Goal: Information Seeking & Learning: Find specific fact

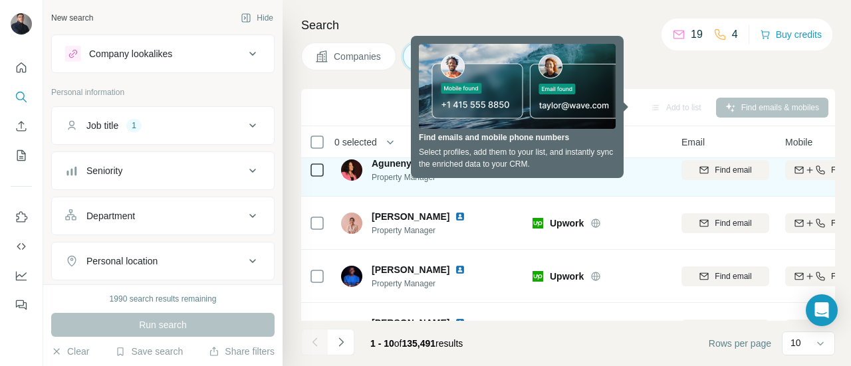
scroll to position [121, 0]
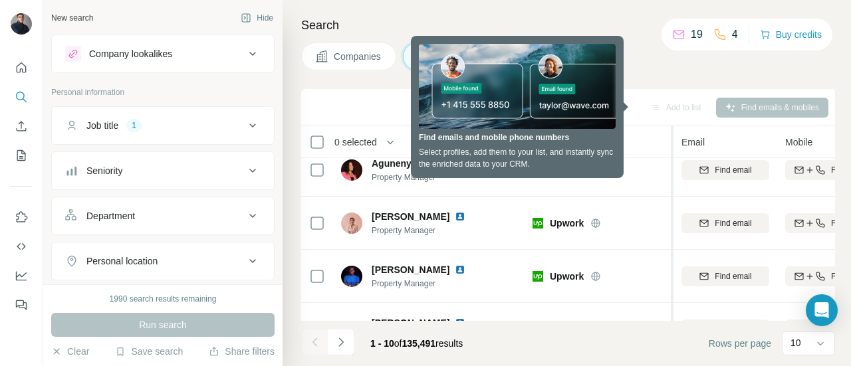
click at [674, 200] on td "Find email" at bounding box center [726, 223] width 104 height 53
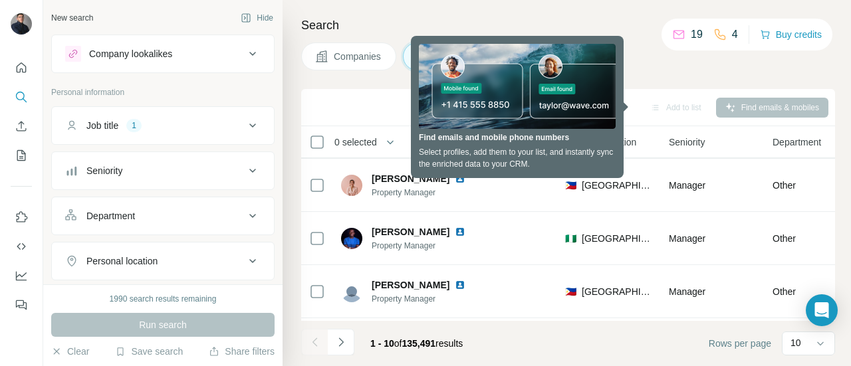
scroll to position [160, 428]
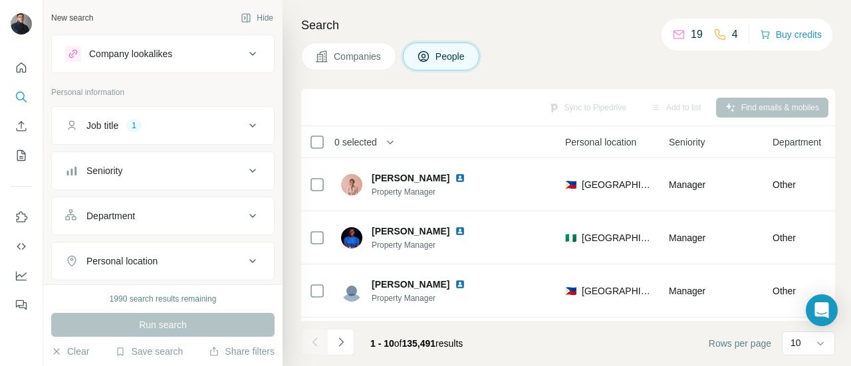
click at [174, 119] on div "Job title 1" at bounding box center [155, 125] width 180 height 13
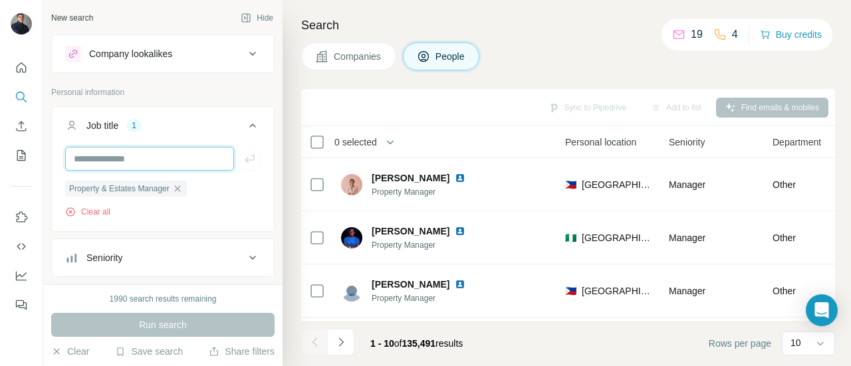
click at [156, 150] on input "text" at bounding box center [149, 159] width 169 height 24
click at [174, 156] on input "**********" at bounding box center [149, 159] width 169 height 24
type input "**********"
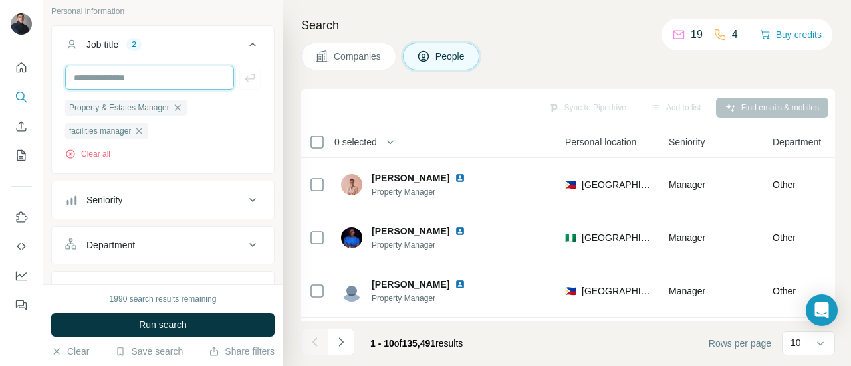
scroll to position [124, 0]
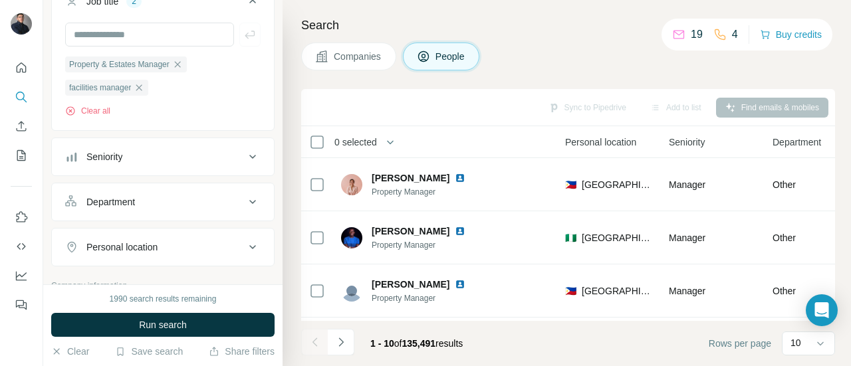
click at [171, 196] on div "Department" at bounding box center [155, 202] width 180 height 13
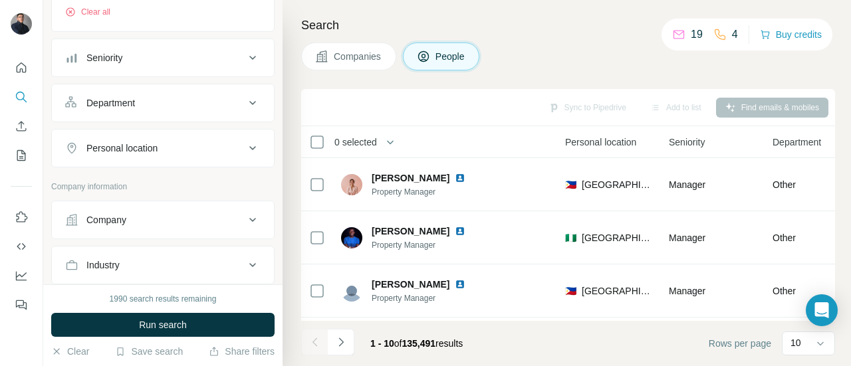
scroll to position [225, 0]
click at [184, 156] on button "Personal location" at bounding box center [163, 146] width 222 height 32
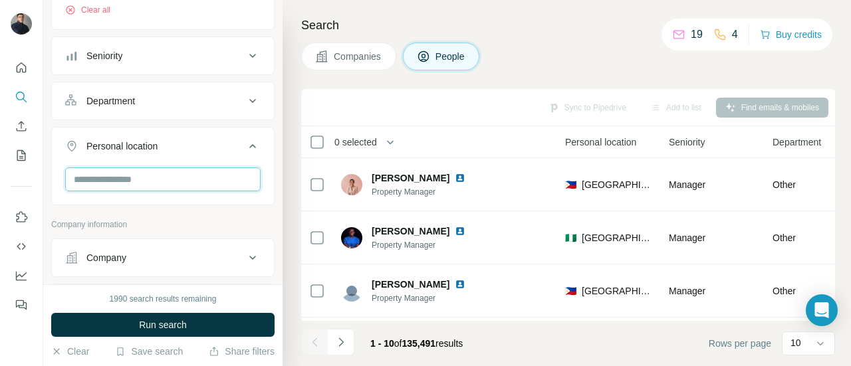
click at [176, 172] on input "text" at bounding box center [163, 180] width 196 height 24
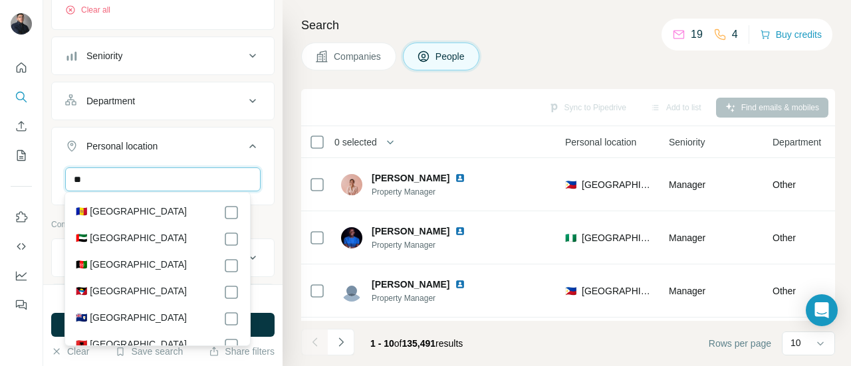
type input "*"
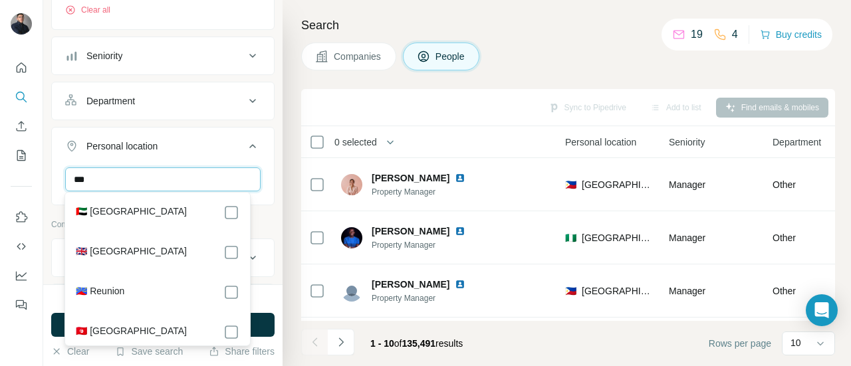
type input "***"
click at [220, 143] on div "Personal location 1" at bounding box center [155, 146] width 180 height 13
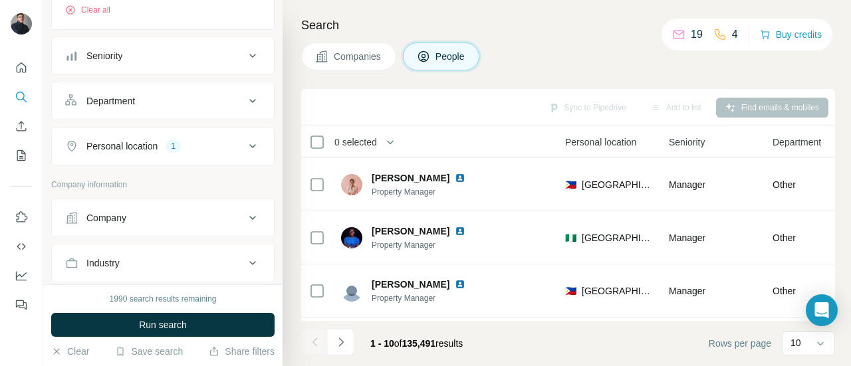
click at [220, 143] on div "Personal location 1" at bounding box center [155, 146] width 180 height 13
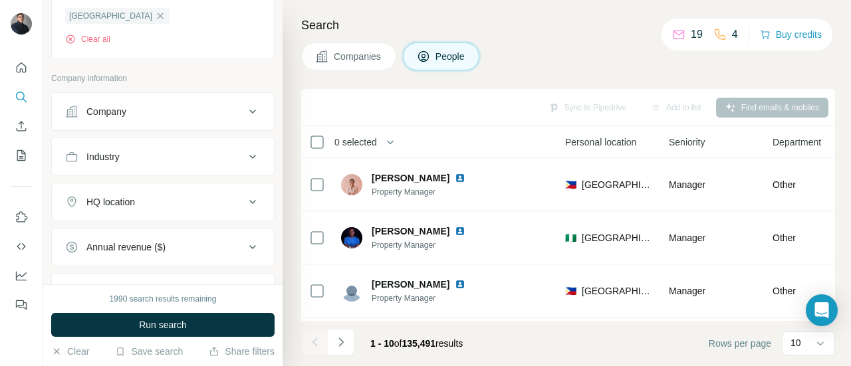
scroll to position [477, 0]
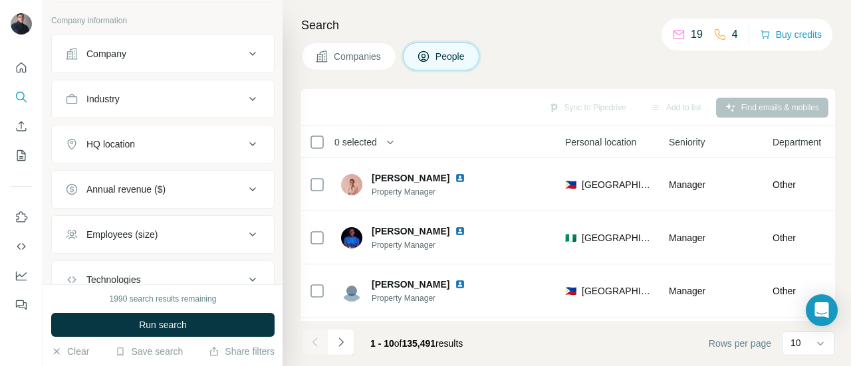
click at [218, 144] on div "HQ location" at bounding box center [155, 144] width 180 height 13
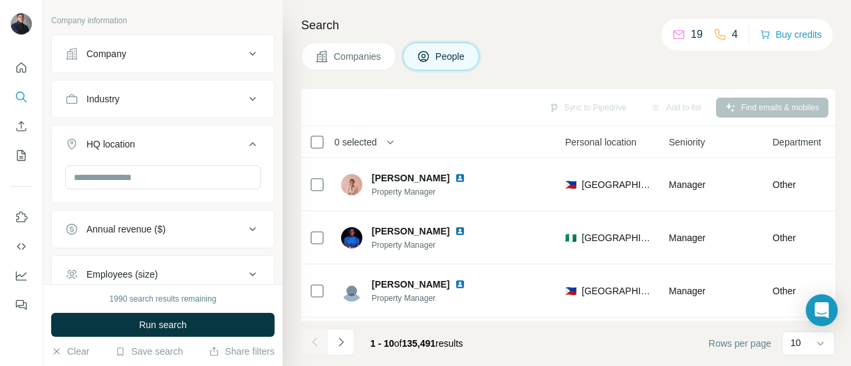
click at [196, 155] on button "HQ location" at bounding box center [163, 146] width 222 height 37
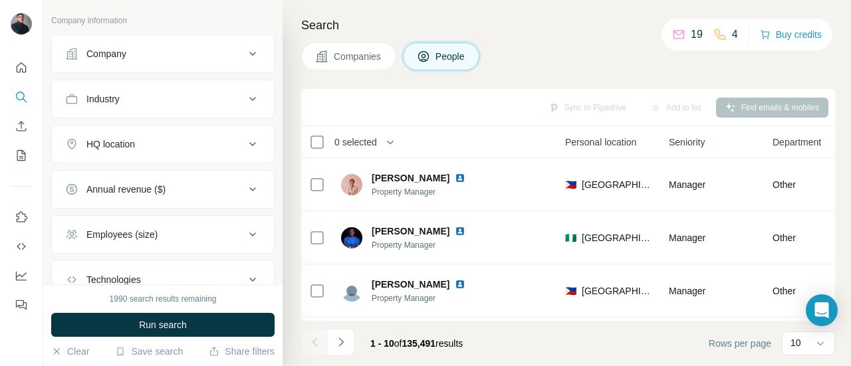
click at [178, 161] on ul "Company Industry HQ location Annual revenue ($) Employees (size) Technologies K…" at bounding box center [162, 190] width 223 height 310
click at [199, 147] on div "HQ location" at bounding box center [155, 144] width 180 height 13
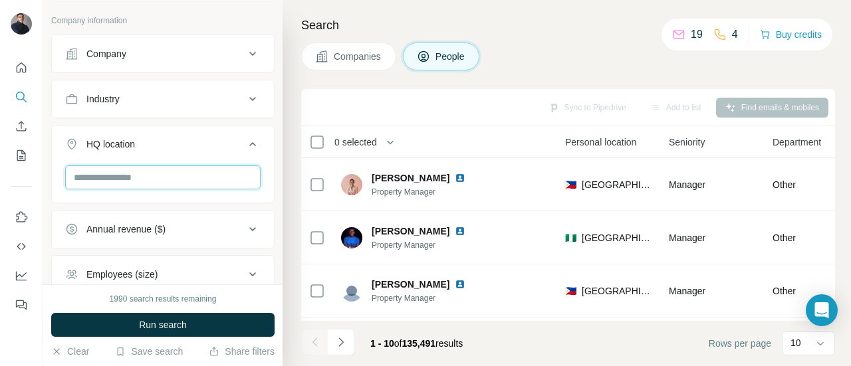
click at [185, 174] on input "text" at bounding box center [163, 178] width 196 height 24
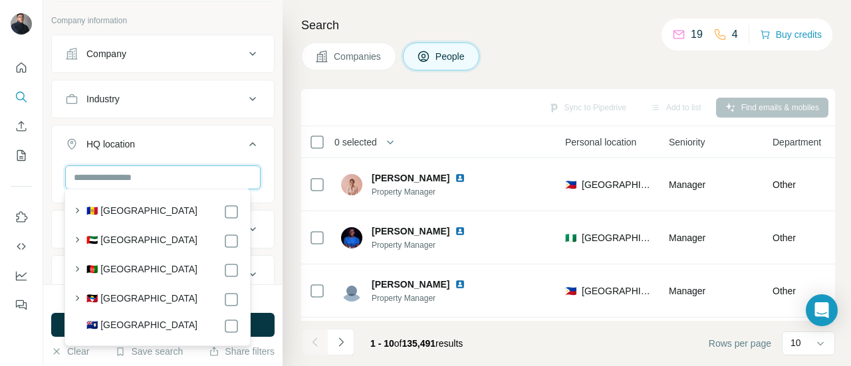
type input "*"
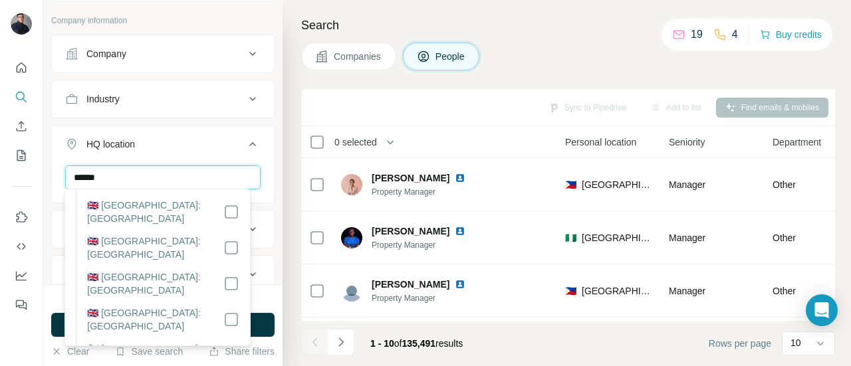
scroll to position [0, 0]
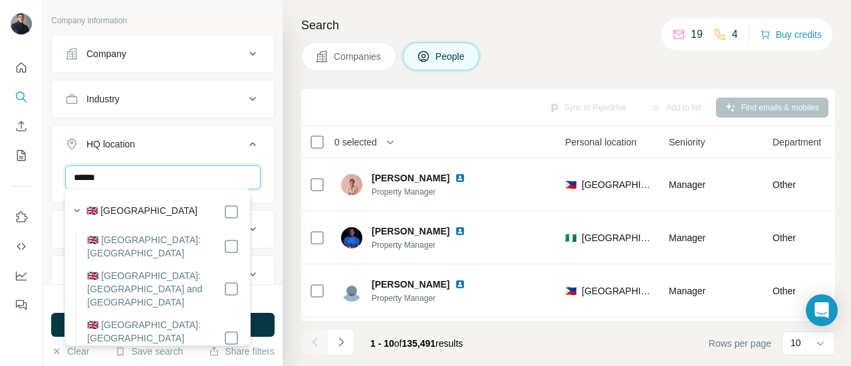
type input "******"
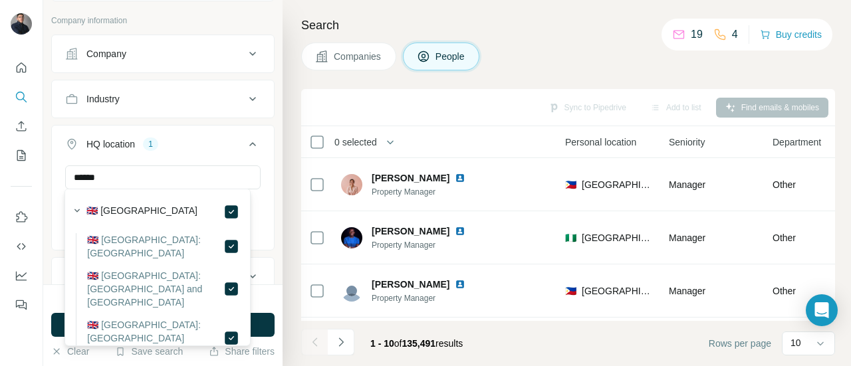
click at [309, 157] on th "0 selected" at bounding box center [407, 142] width 213 height 32
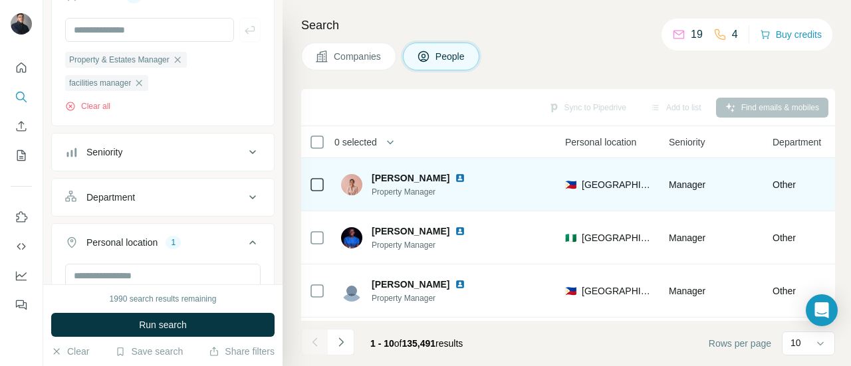
scroll to position [53, 0]
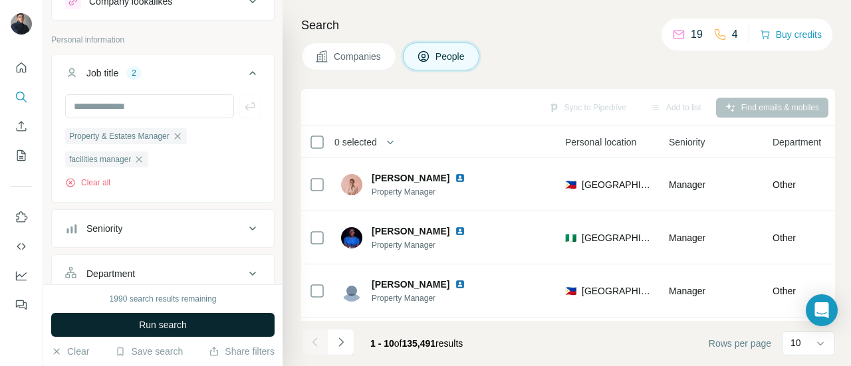
click at [197, 321] on button "Run search" at bounding box center [162, 325] width 223 height 24
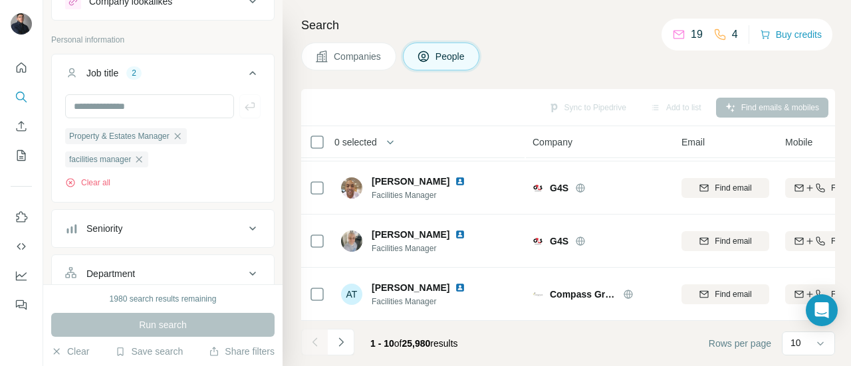
scroll to position [0, 0]
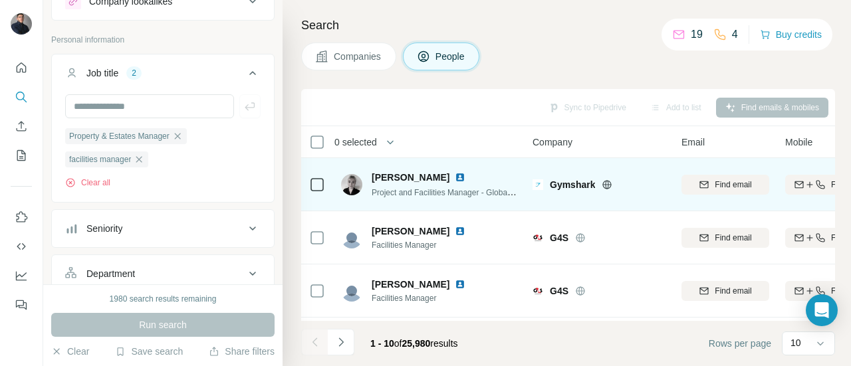
click at [455, 178] on img at bounding box center [460, 177] width 11 height 11
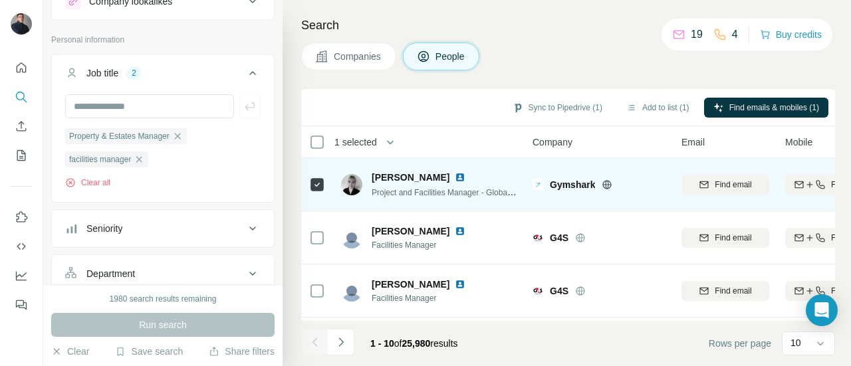
click at [307, 185] on td at bounding box center [317, 184] width 32 height 53
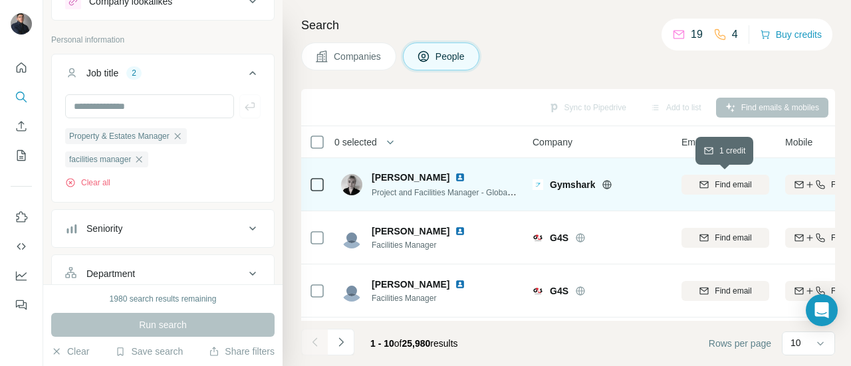
click at [733, 190] on button "Find email" at bounding box center [726, 185] width 88 height 20
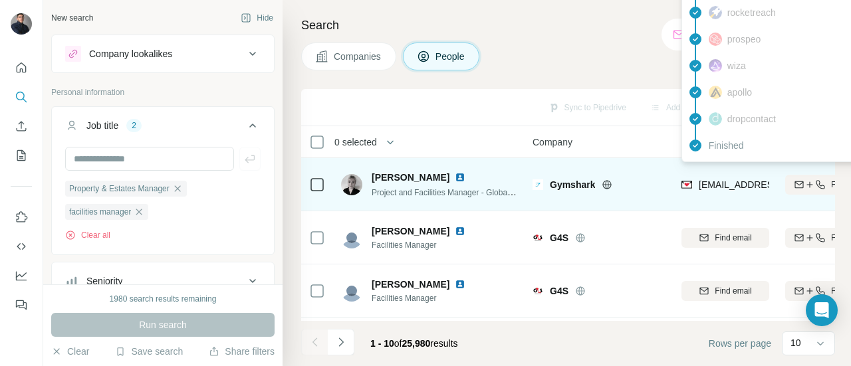
click at [709, 186] on span "[EMAIL_ADDRESS][DOMAIN_NAME]" at bounding box center [778, 185] width 158 height 11
drag, startPoint x: 709, startPoint y: 186, endPoint x: 731, endPoint y: 184, distance: 22.0
click at [731, 184] on span "[EMAIL_ADDRESS][DOMAIN_NAME]" at bounding box center [778, 185] width 158 height 11
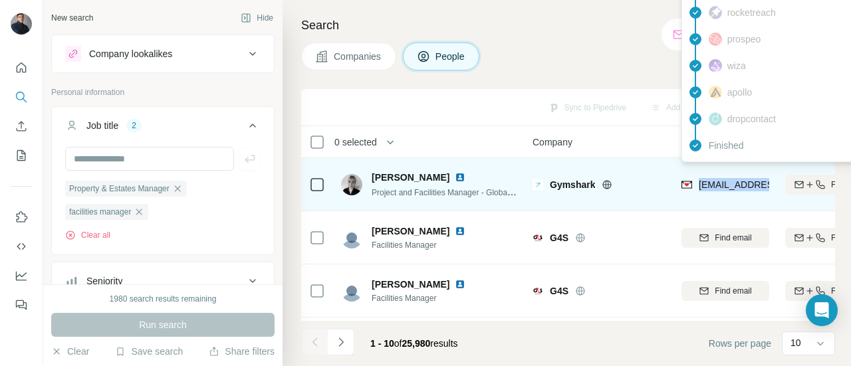
copy tr "[EMAIL_ADDRESS][DOMAIN_NAME]"
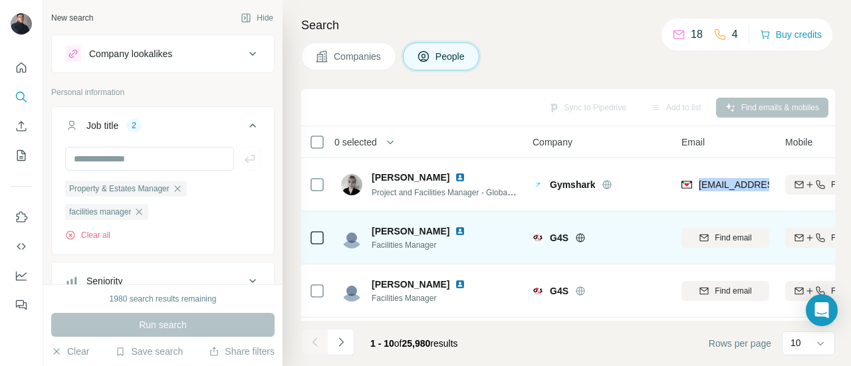
click at [636, 237] on div "G4S" at bounding box center [608, 237] width 116 height 13
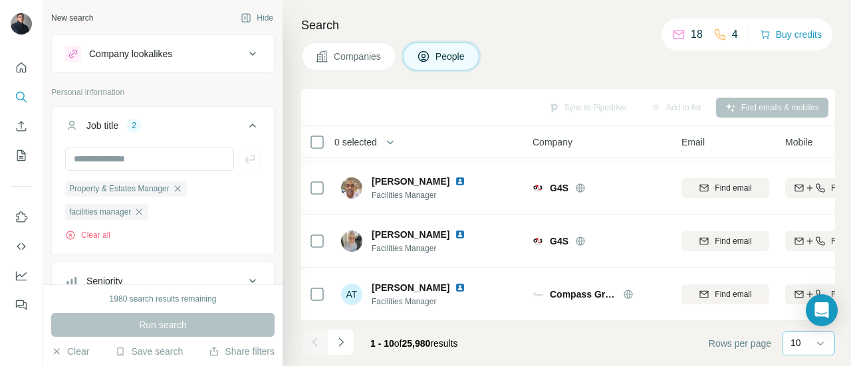
click at [811, 339] on div "10" at bounding box center [807, 343] width 33 height 13
click at [799, 241] on p "60" at bounding box center [798, 242] width 11 height 13
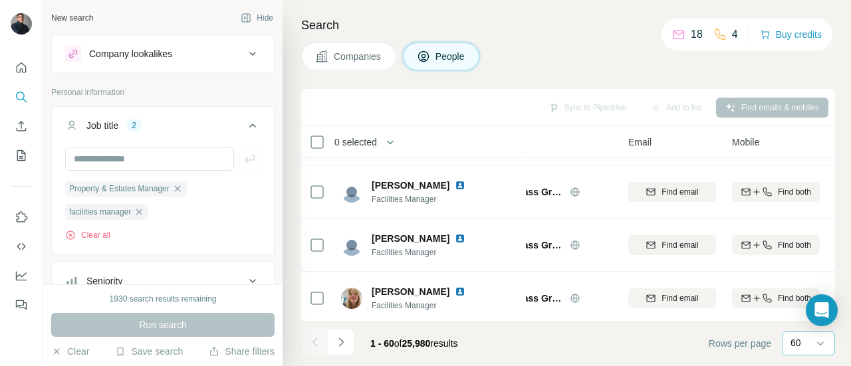
scroll to position [897, 0]
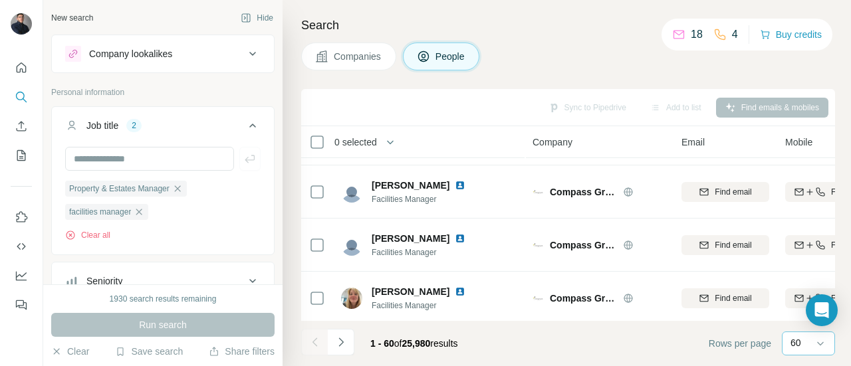
click at [552, 146] on span "Company" at bounding box center [553, 142] width 40 height 13
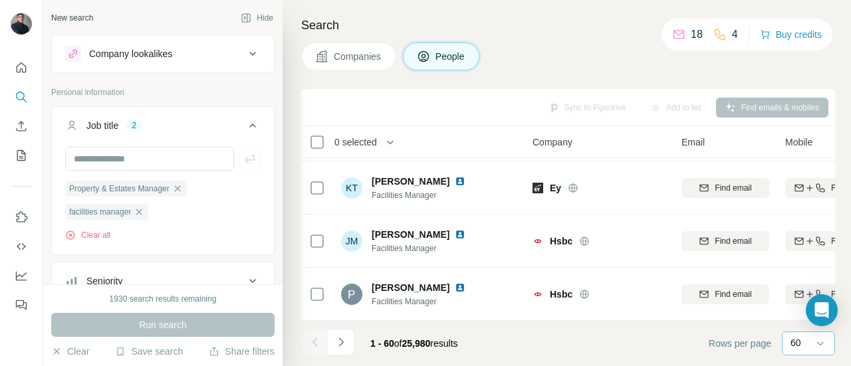
scroll to position [3036, 0]
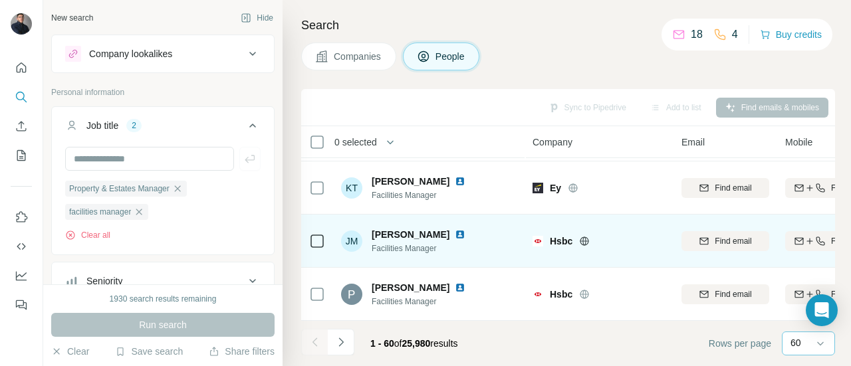
click at [455, 229] on img at bounding box center [460, 234] width 11 height 11
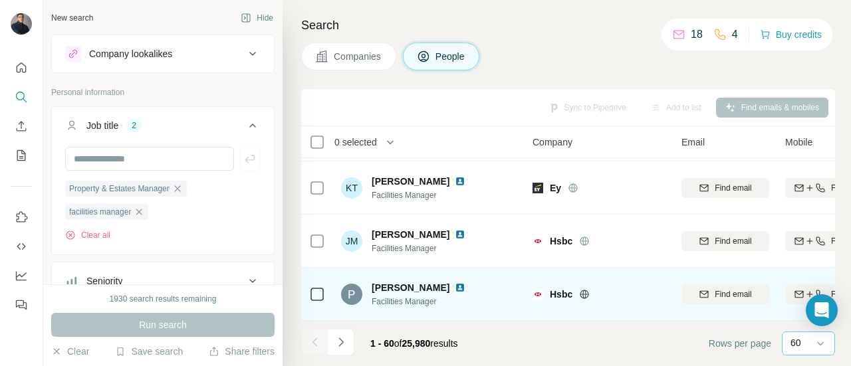
click at [455, 283] on img at bounding box center [460, 288] width 11 height 11
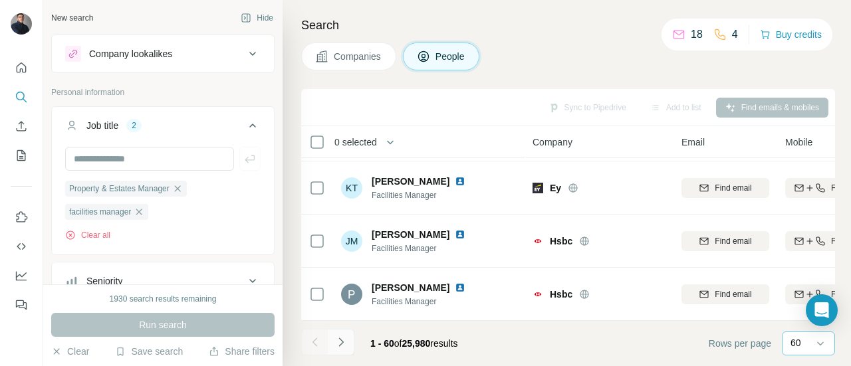
click at [333, 340] on button "Navigate to next page" at bounding box center [341, 342] width 27 height 27
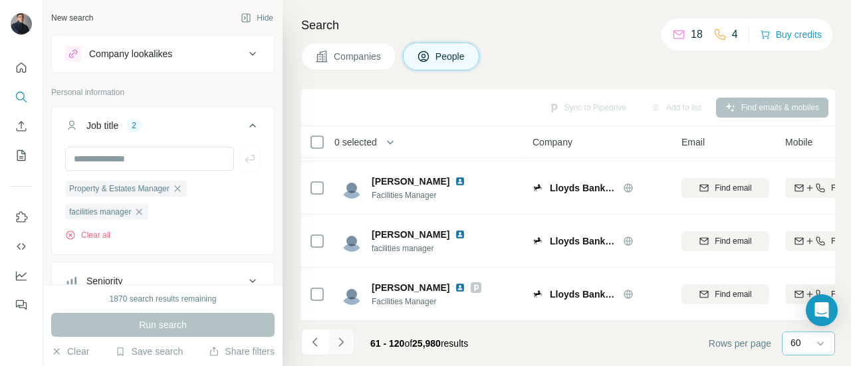
click at [343, 339] on icon "Navigate to next page" at bounding box center [341, 342] width 13 height 13
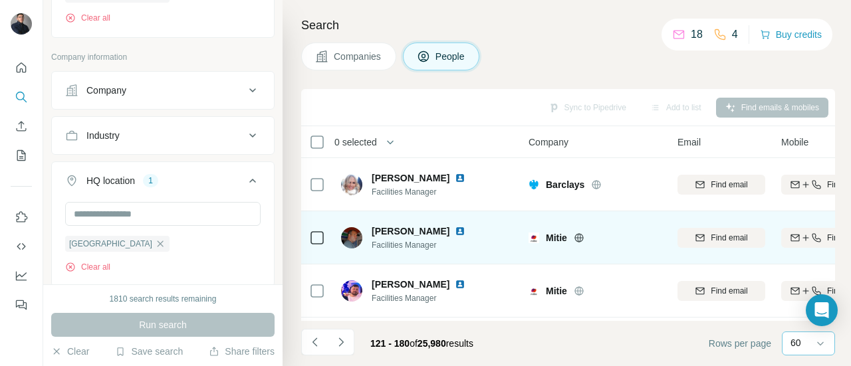
scroll to position [797, 4]
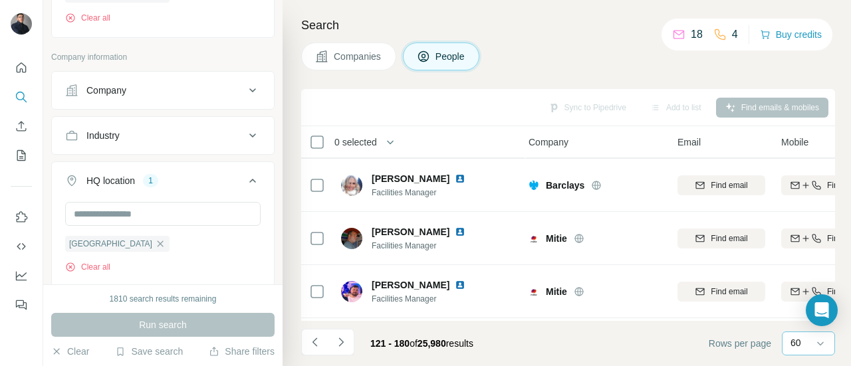
click at [225, 129] on div "Industry" at bounding box center [155, 135] width 180 height 13
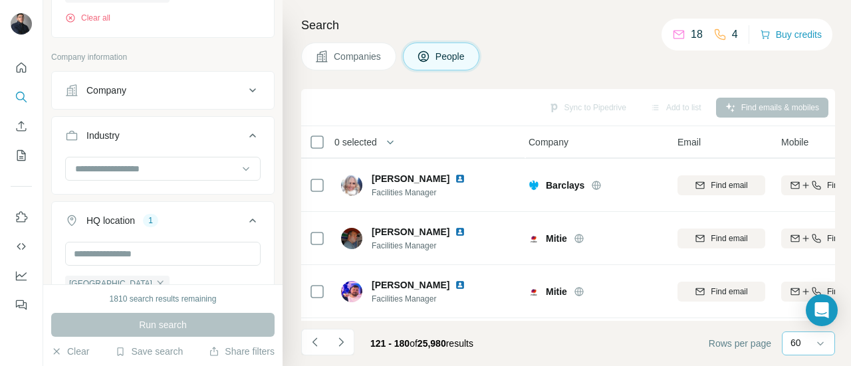
click at [225, 129] on div "Industry" at bounding box center [155, 135] width 180 height 13
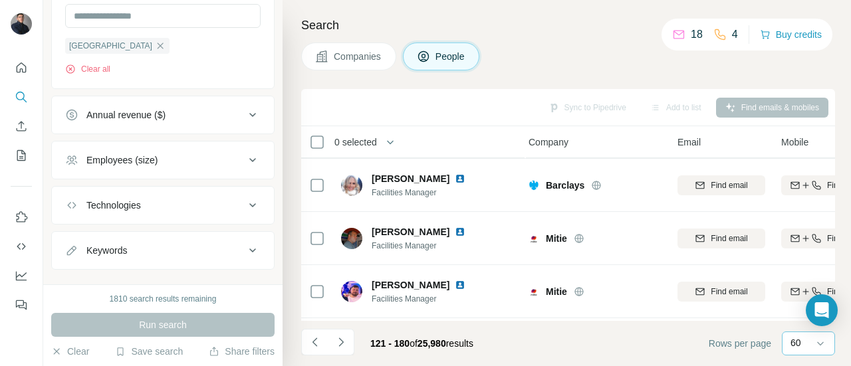
scroll to position [655, 0]
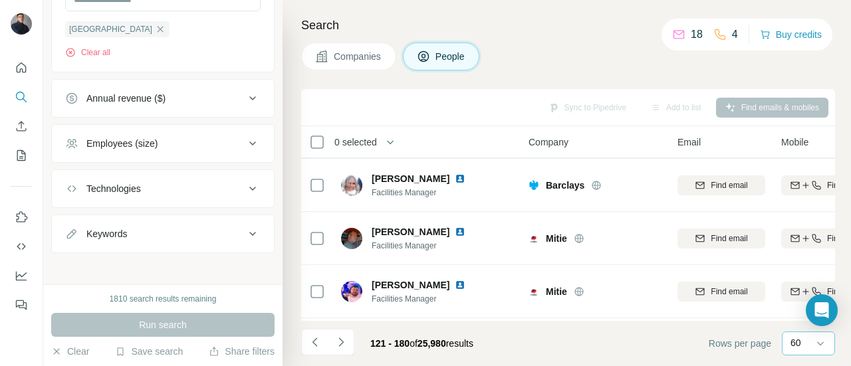
click at [218, 119] on ul "Company Industry HQ location 1 [GEOGRAPHIC_DATA] Clear all Annual revenue ($) E…" at bounding box center [162, 54] width 223 height 397
click at [591, 60] on div "Companies People" at bounding box center [568, 57] width 534 height 28
click at [213, 98] on div "Annual revenue ($)" at bounding box center [155, 98] width 180 height 13
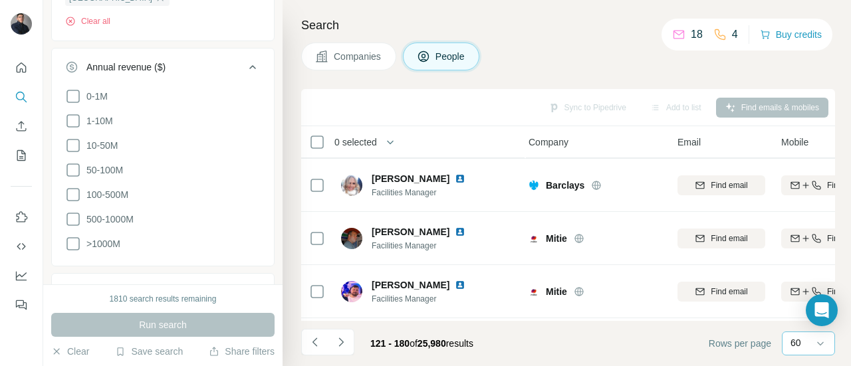
scroll to position [660, 0]
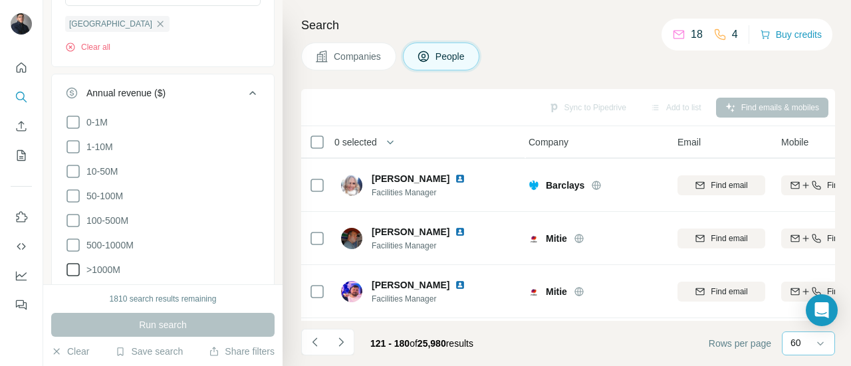
click at [74, 265] on icon at bounding box center [73, 270] width 16 height 16
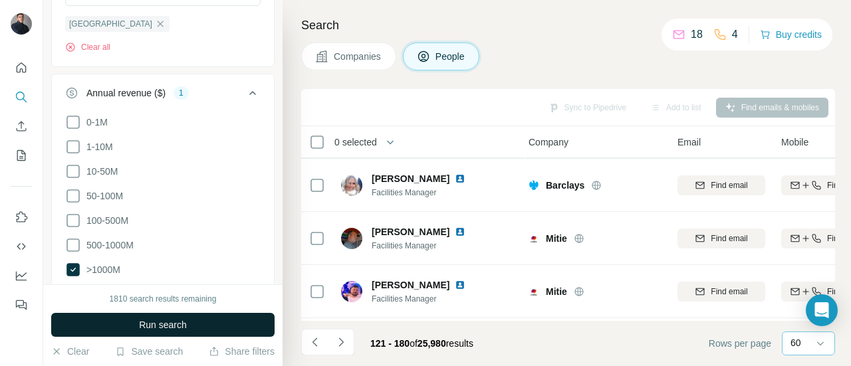
click at [178, 325] on span "Run search" at bounding box center [163, 325] width 48 height 13
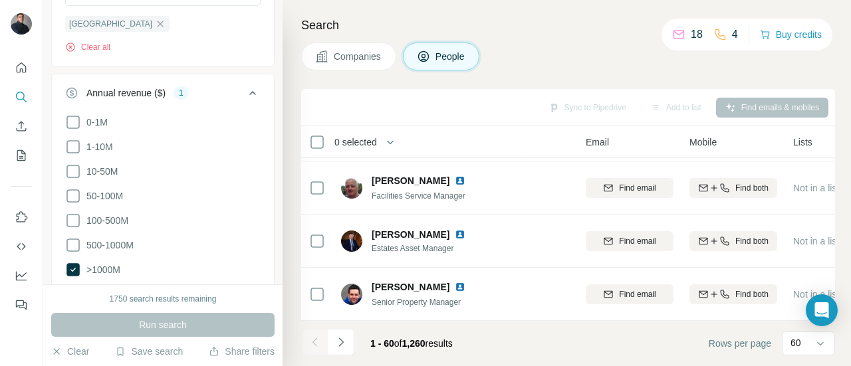
scroll to position [3036, 0]
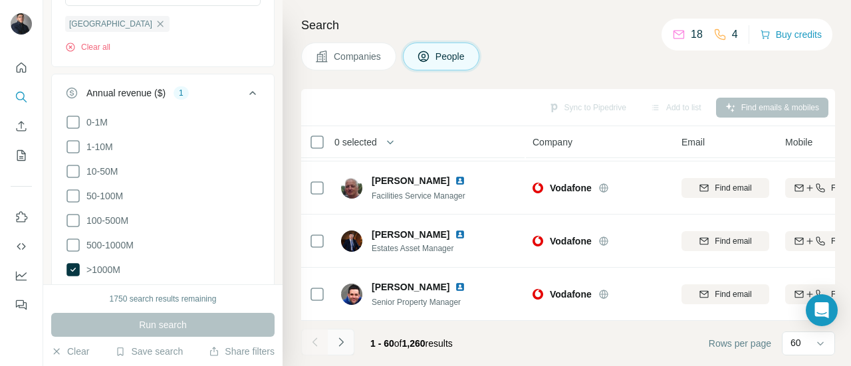
click at [335, 345] on icon "Navigate to next page" at bounding box center [341, 342] width 13 height 13
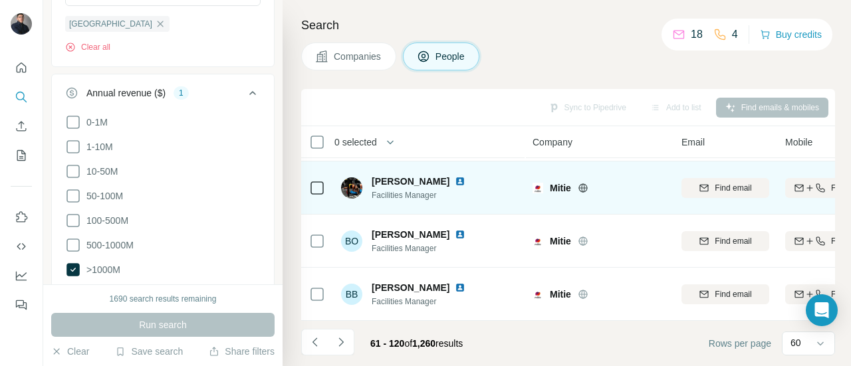
click at [455, 176] on img at bounding box center [460, 181] width 11 height 11
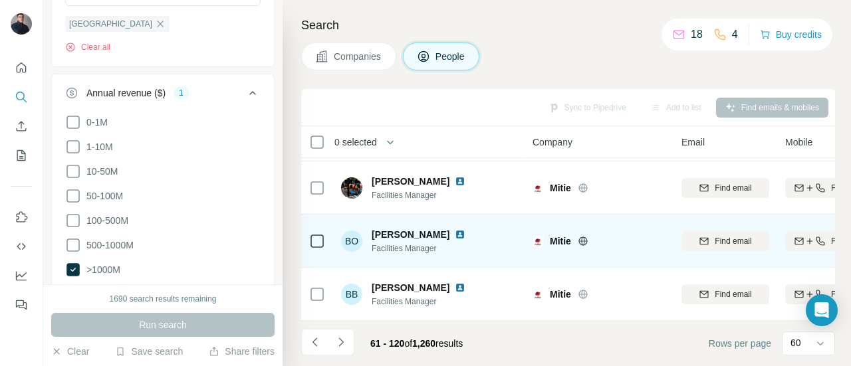
click at [455, 229] on img at bounding box center [460, 234] width 11 height 11
click at [484, 238] on div "[PERSON_NAME] Facilities Manager" at bounding box center [429, 241] width 177 height 37
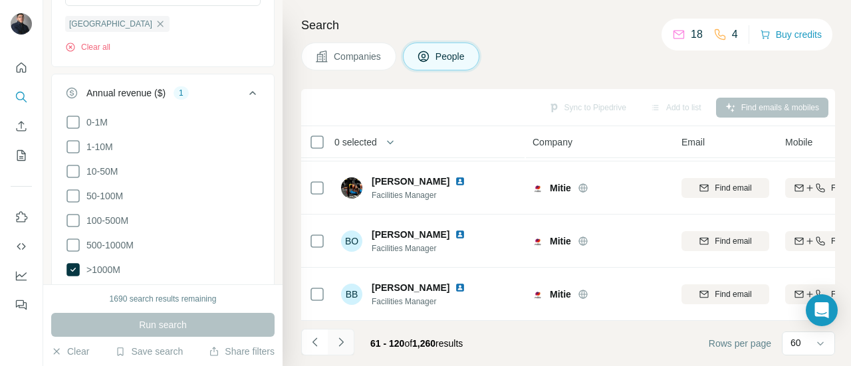
click at [338, 348] on icon "Navigate to next page" at bounding box center [341, 342] width 13 height 13
click at [344, 339] on icon "Navigate to next page" at bounding box center [341, 342] width 13 height 13
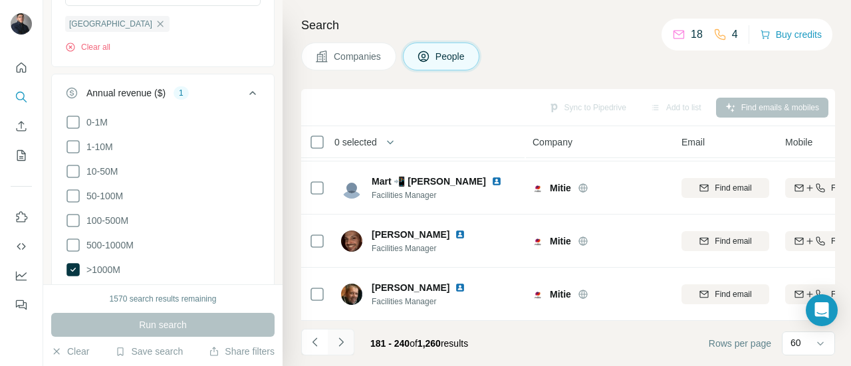
click at [353, 342] on button "Navigate to next page" at bounding box center [341, 342] width 27 height 27
click at [71, 263] on icon at bounding box center [73, 269] width 13 height 13
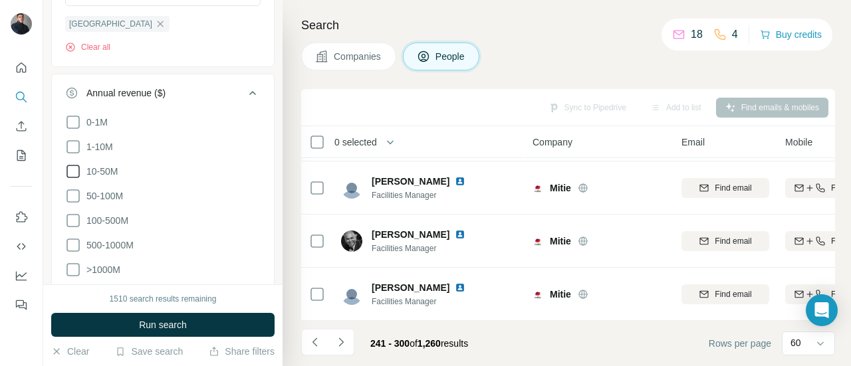
click at [69, 167] on icon at bounding box center [73, 172] width 16 height 16
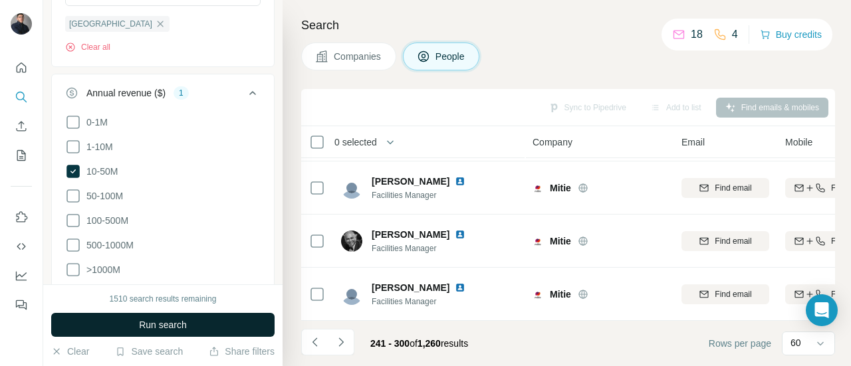
click at [182, 319] on span "Run search" at bounding box center [163, 325] width 48 height 13
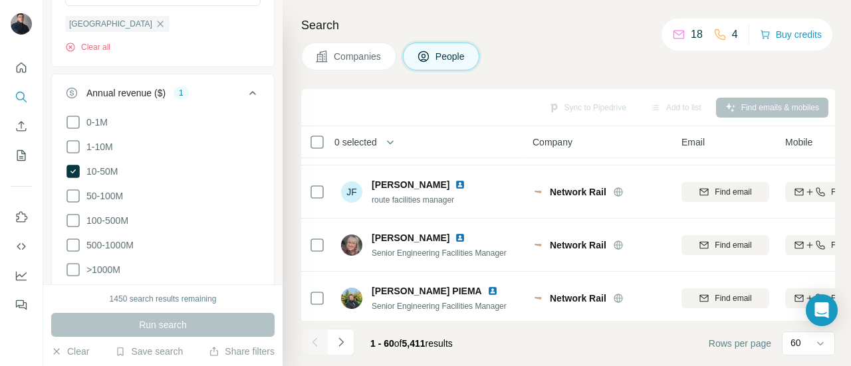
scroll to position [3036, 0]
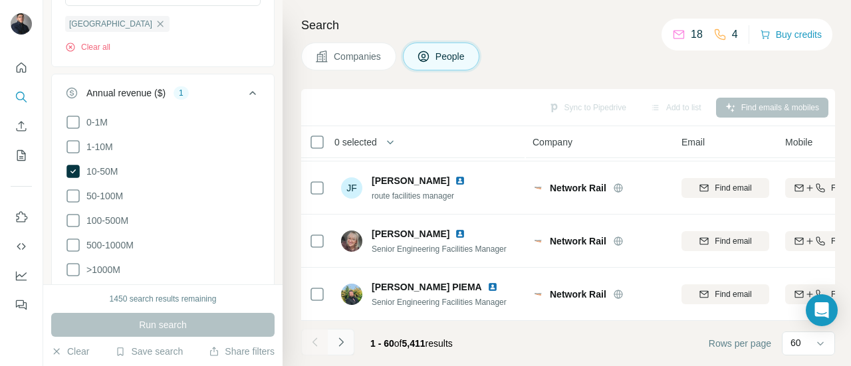
click at [342, 346] on icon "Navigate to next page" at bounding box center [341, 342] width 13 height 13
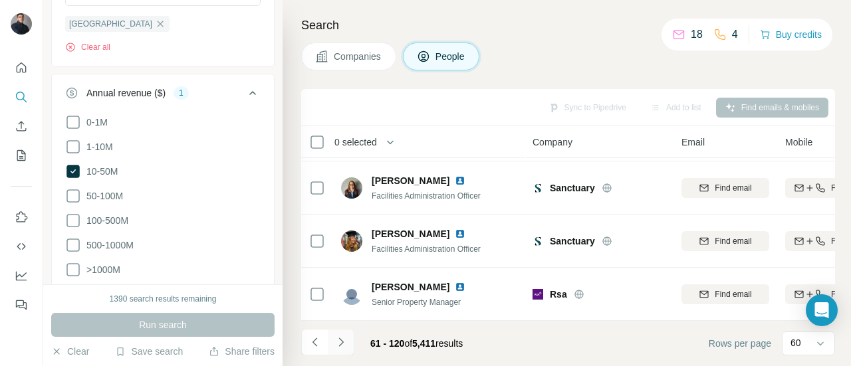
click at [339, 349] on icon "Navigate to next page" at bounding box center [341, 342] width 13 height 13
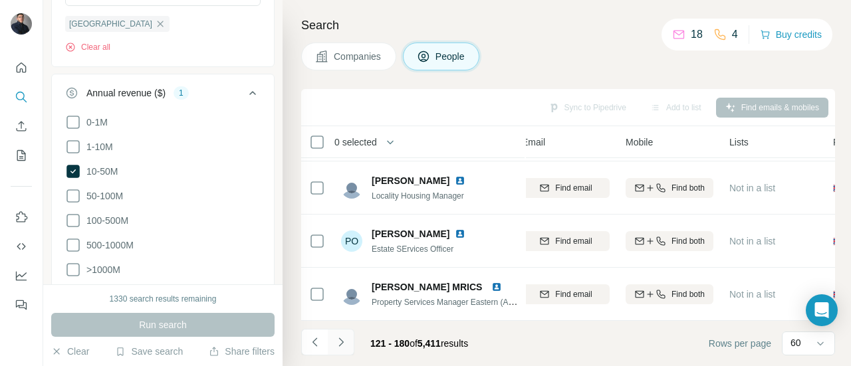
click at [335, 344] on icon "Navigate to next page" at bounding box center [341, 342] width 13 height 13
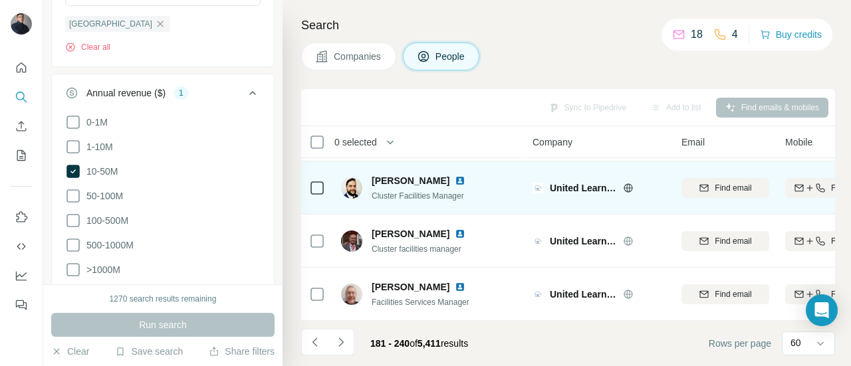
click at [455, 176] on img at bounding box center [460, 181] width 11 height 11
